Goal: Information Seeking & Learning: Learn about a topic

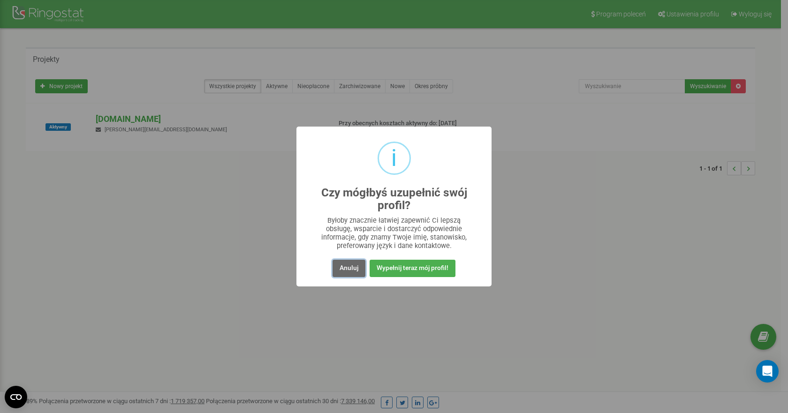
click at [350, 269] on button "Anuluj" at bounding box center [349, 268] width 33 height 17
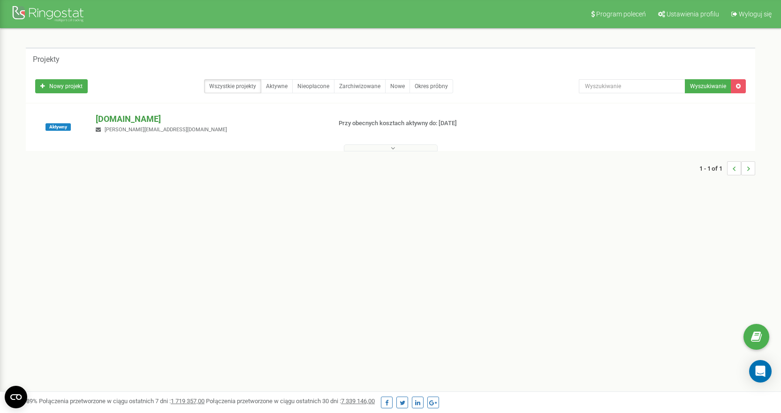
click at [107, 119] on p "[DOMAIN_NAME]" at bounding box center [209, 119] width 227 height 12
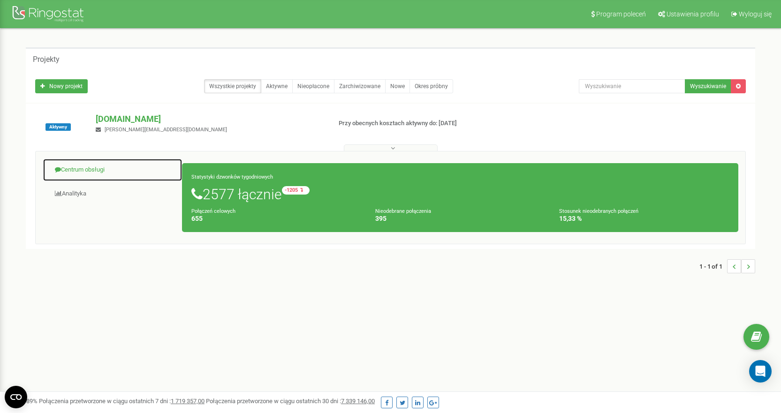
click at [73, 169] on link "Centrum obsługi" at bounding box center [113, 170] width 140 height 23
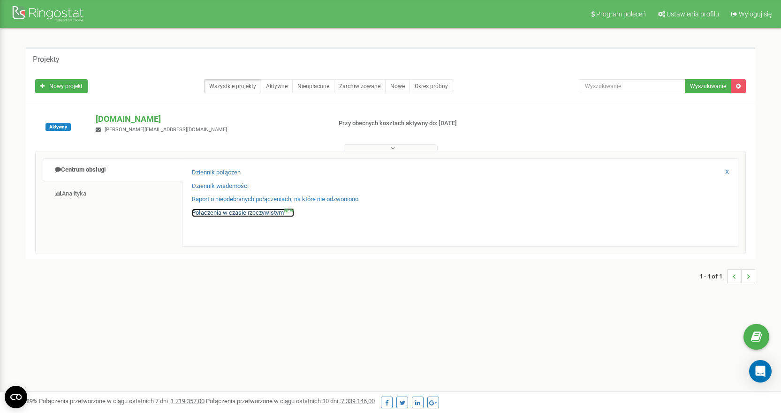
click at [220, 216] on link "Połączenia w czasie rzeczywistym NEW" at bounding box center [243, 213] width 102 height 9
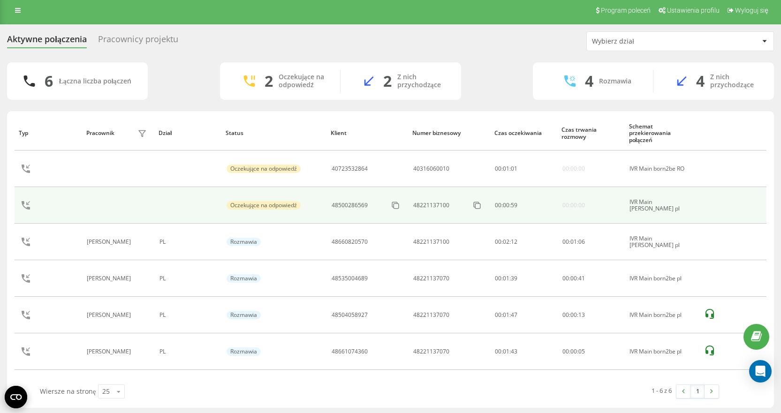
scroll to position [6, 0]
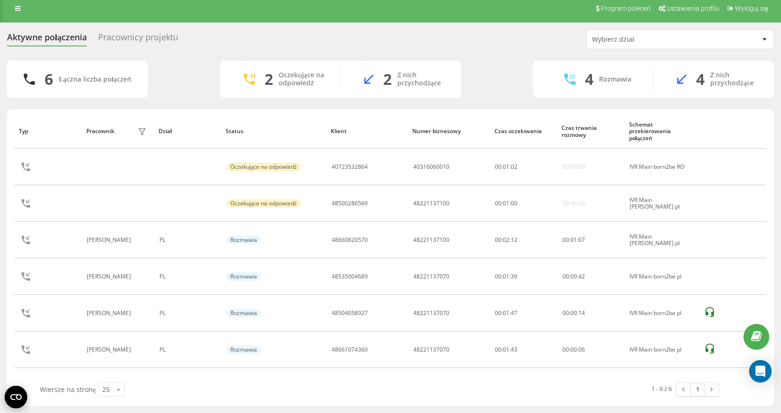
click at [123, 38] on div "Pracownicy projektu" at bounding box center [138, 39] width 80 height 15
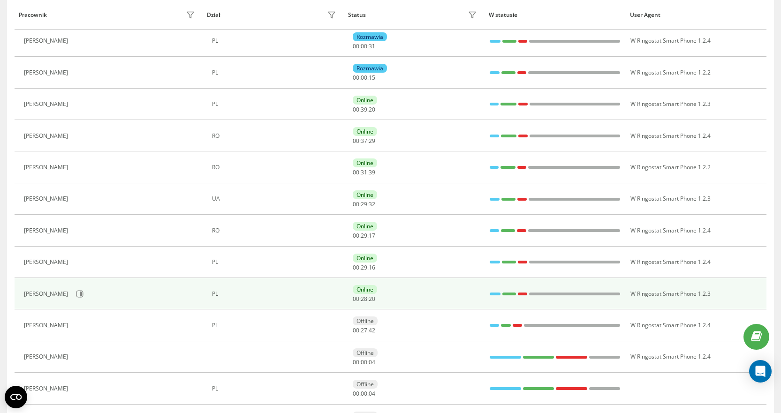
scroll to position [188, 0]
click at [83, 295] on icon at bounding box center [80, 294] width 8 height 8
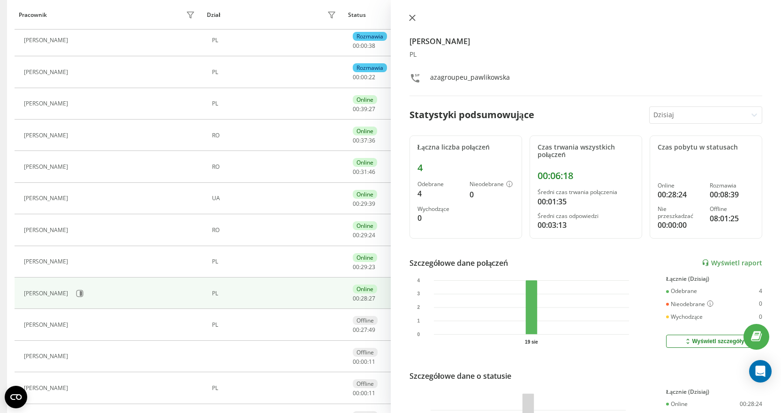
click at [409, 15] on icon at bounding box center [412, 18] width 6 height 6
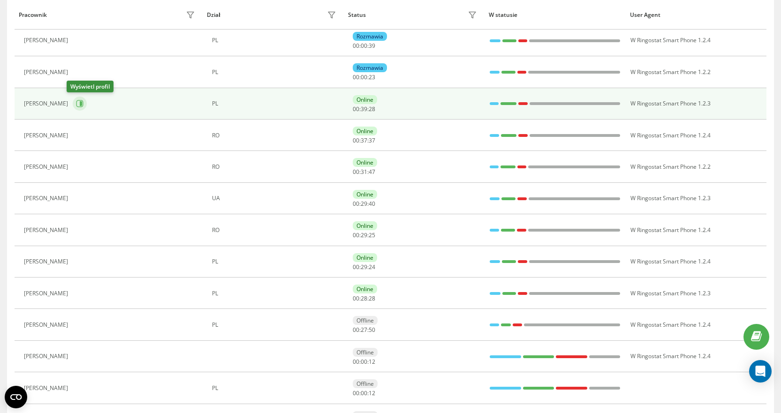
click at [73, 99] on button at bounding box center [80, 104] width 14 height 14
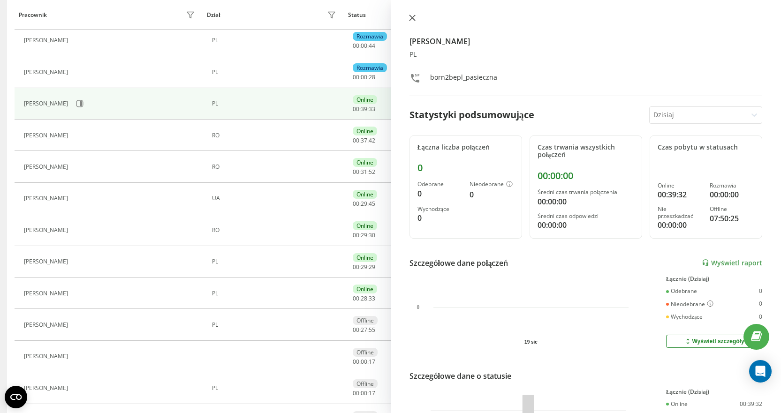
click at [413, 18] on icon at bounding box center [412, 18] width 7 height 7
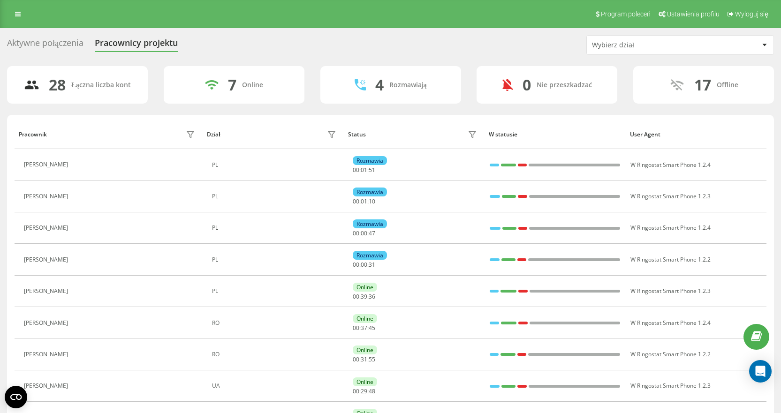
click at [65, 40] on div "Aktywne połączenia" at bounding box center [45, 45] width 76 height 15
